Goal: Task Accomplishment & Management: Manage account settings

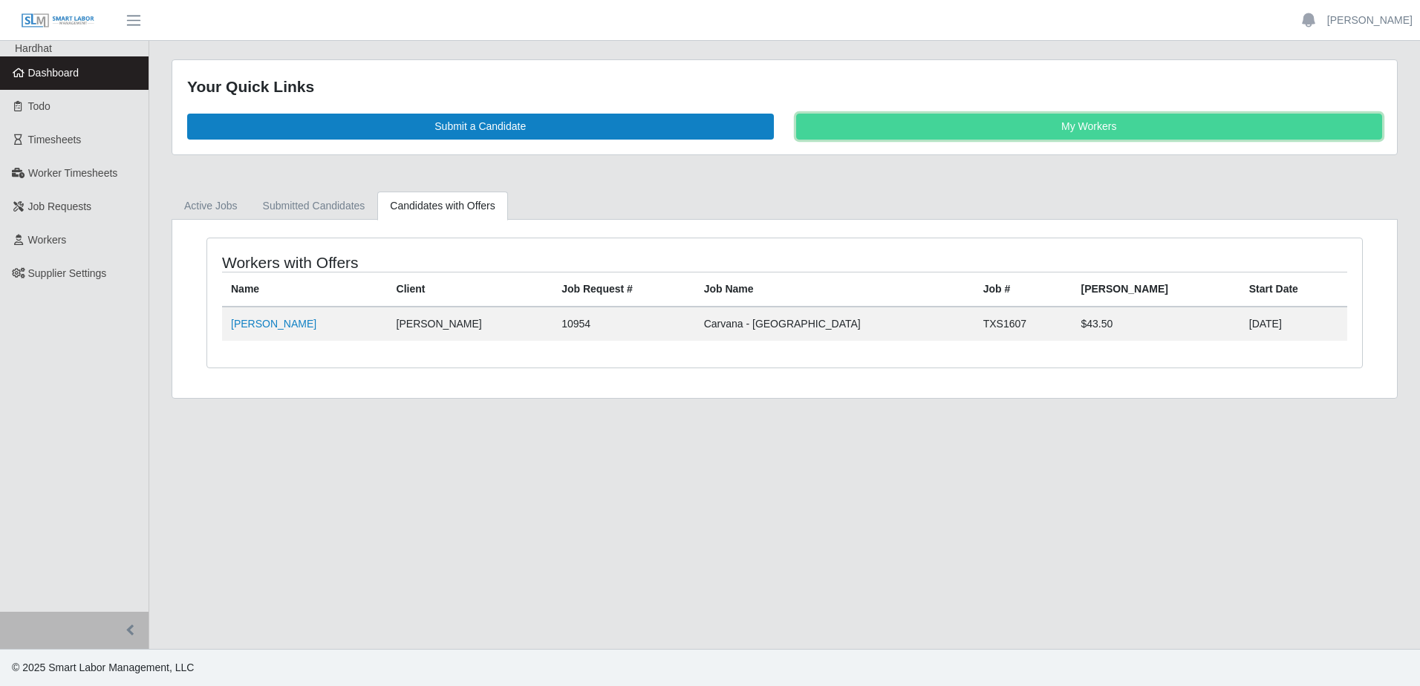
click at [1136, 120] on link "My Workers" at bounding box center [1089, 127] width 587 height 26
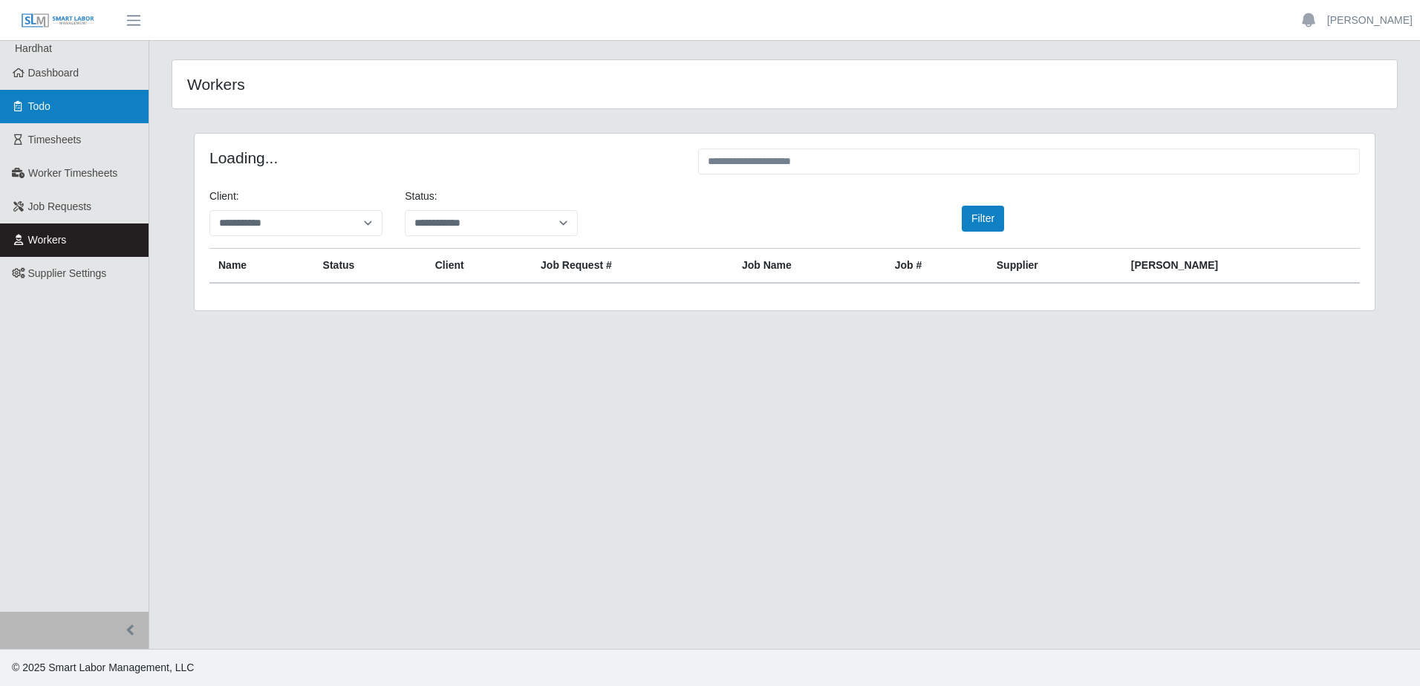
click at [34, 105] on span "Todo" at bounding box center [39, 106] width 22 height 12
